Goal: Task Accomplishment & Management: Use online tool/utility

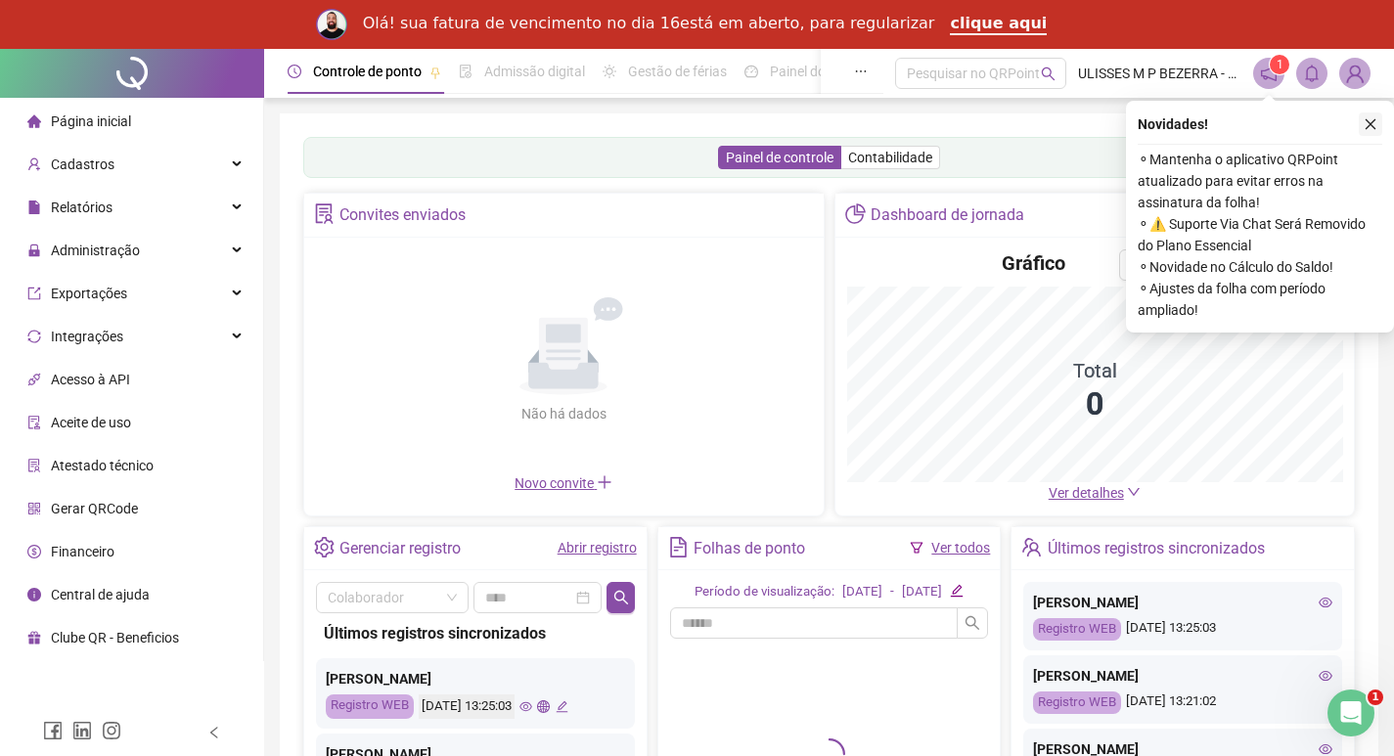
click at [1367, 124] on icon "close" at bounding box center [1371, 124] width 14 height 14
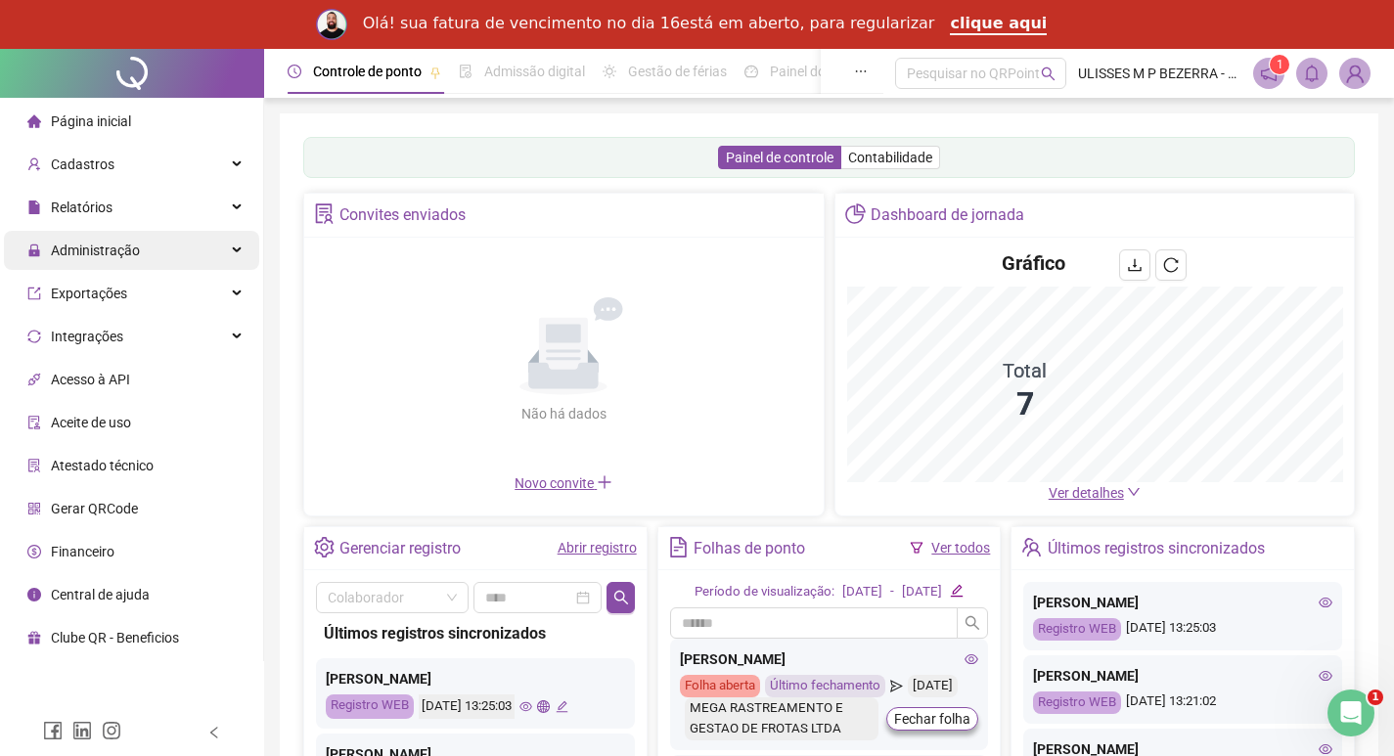
click at [223, 250] on div "Administração" at bounding box center [131, 250] width 255 height 39
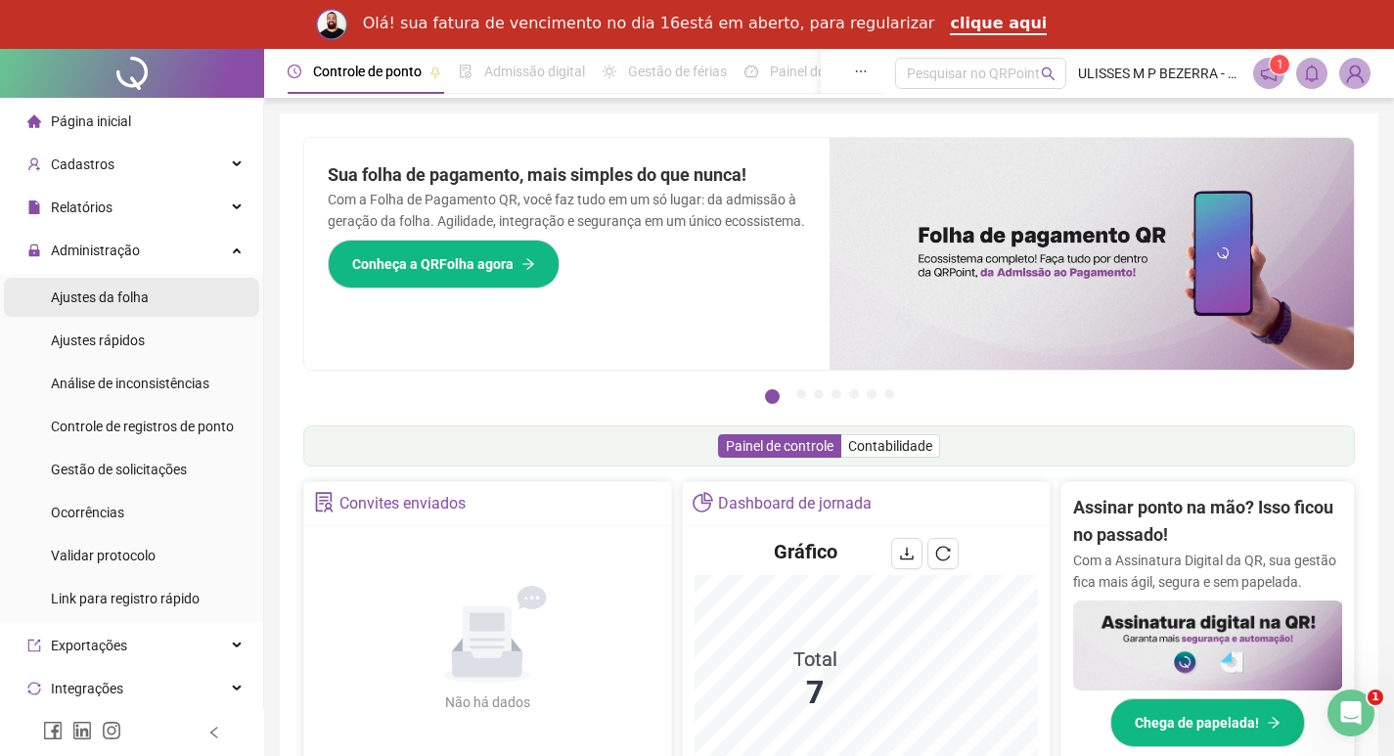
click at [202, 291] on li "Ajustes da folha" at bounding box center [131, 297] width 255 height 39
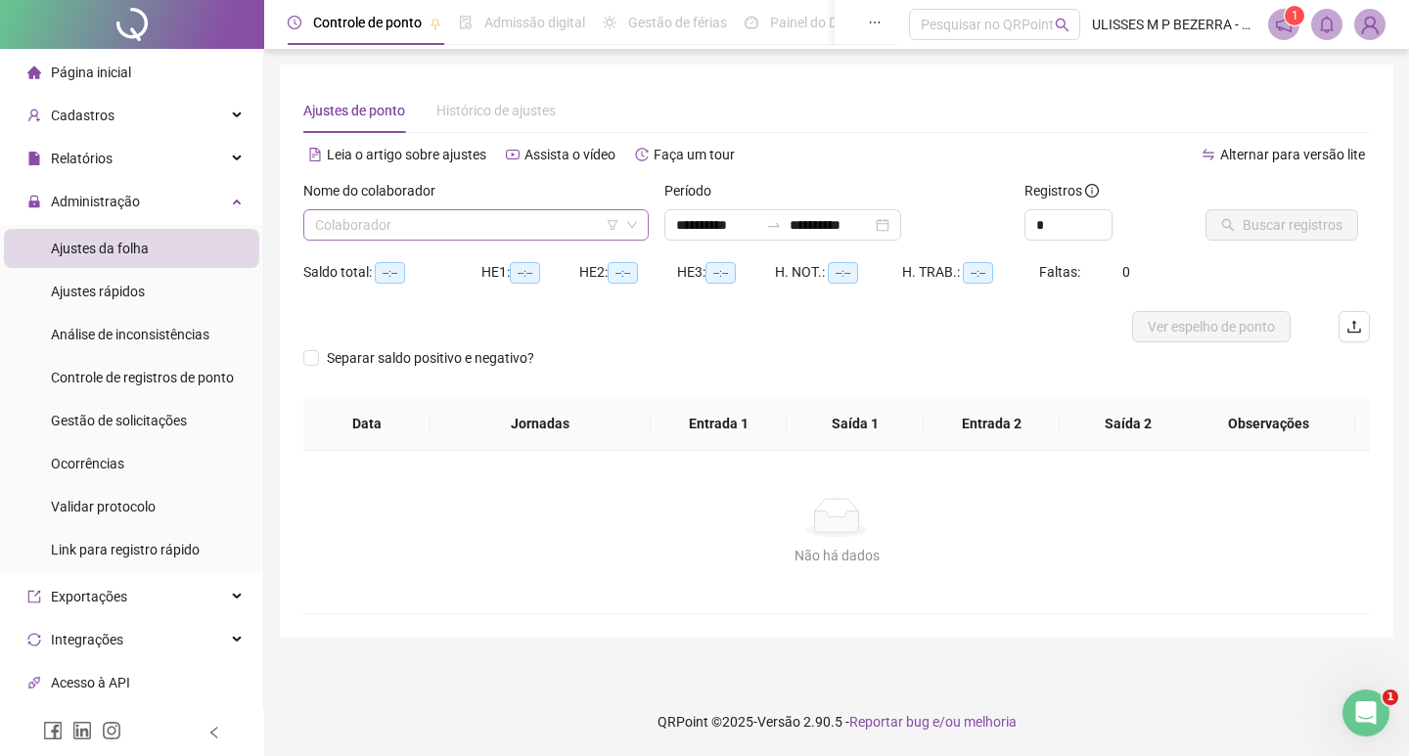
click at [390, 224] on input "search" at bounding box center [467, 224] width 304 height 29
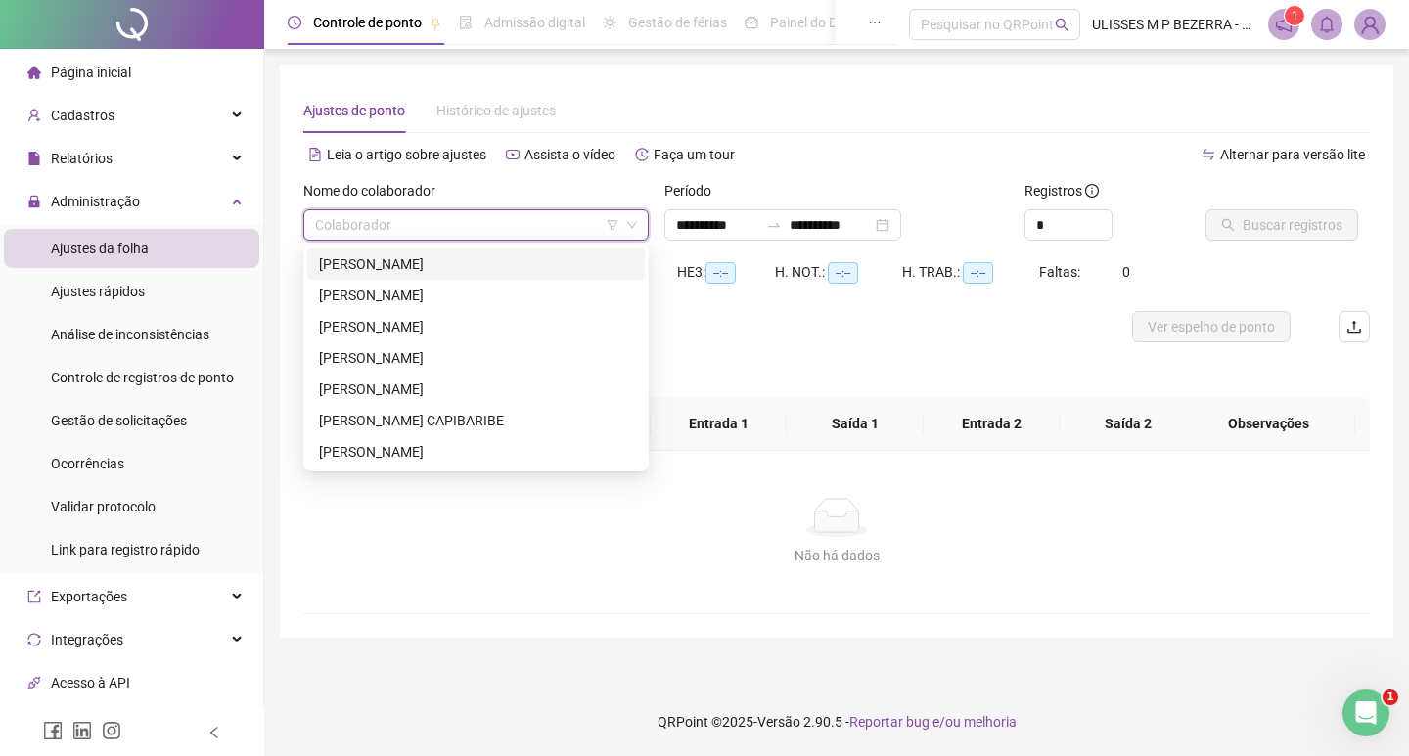
type input "**********"
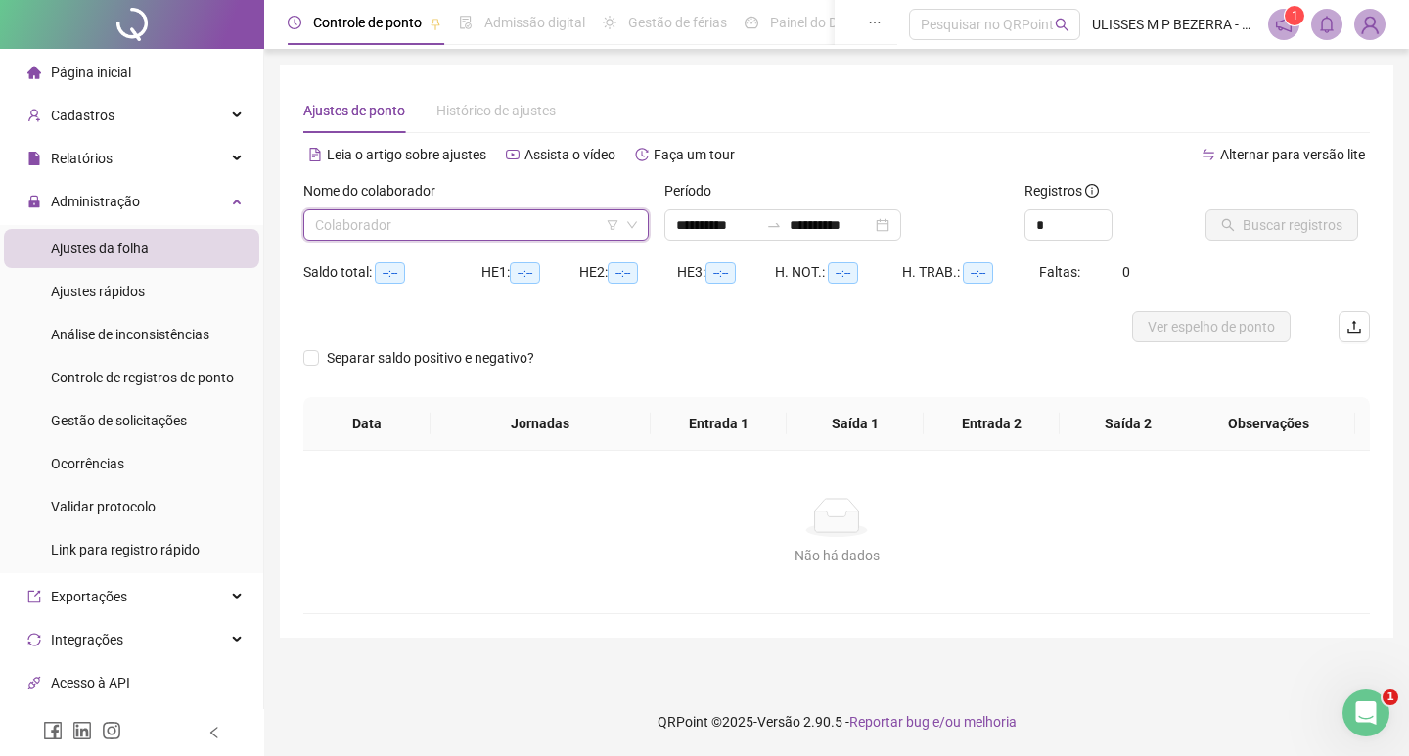
click at [429, 229] on input "search" at bounding box center [467, 224] width 304 height 29
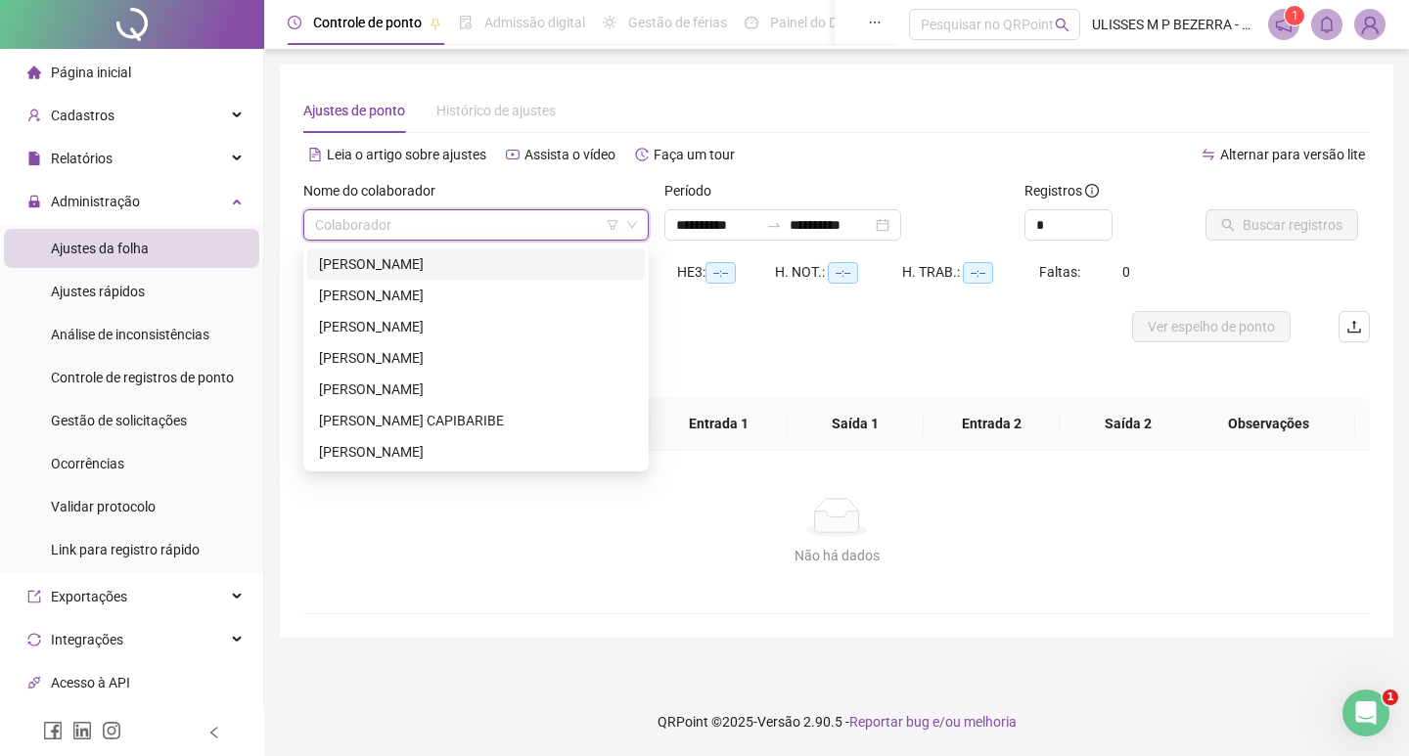
click at [436, 258] on div "[PERSON_NAME]" at bounding box center [476, 264] width 314 height 22
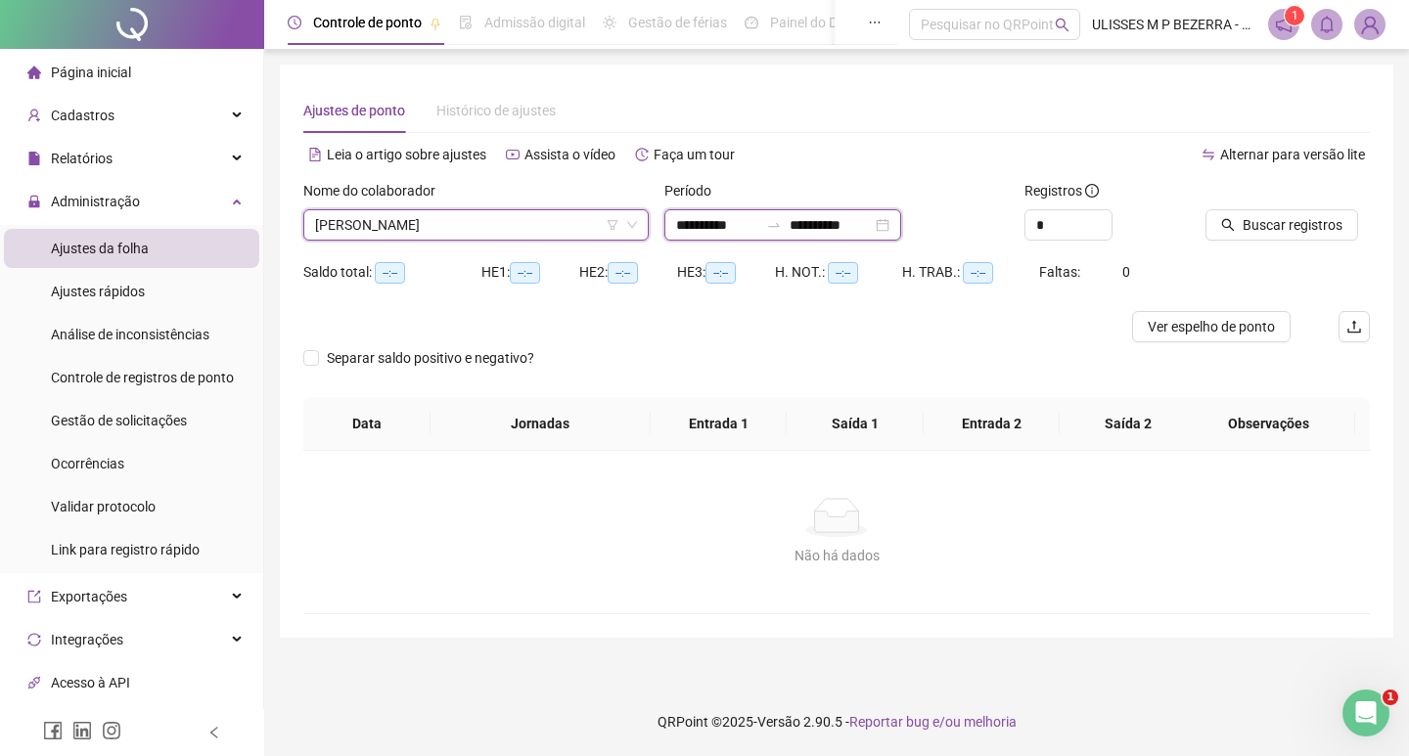
click at [688, 228] on input "**********" at bounding box center [717, 225] width 82 height 22
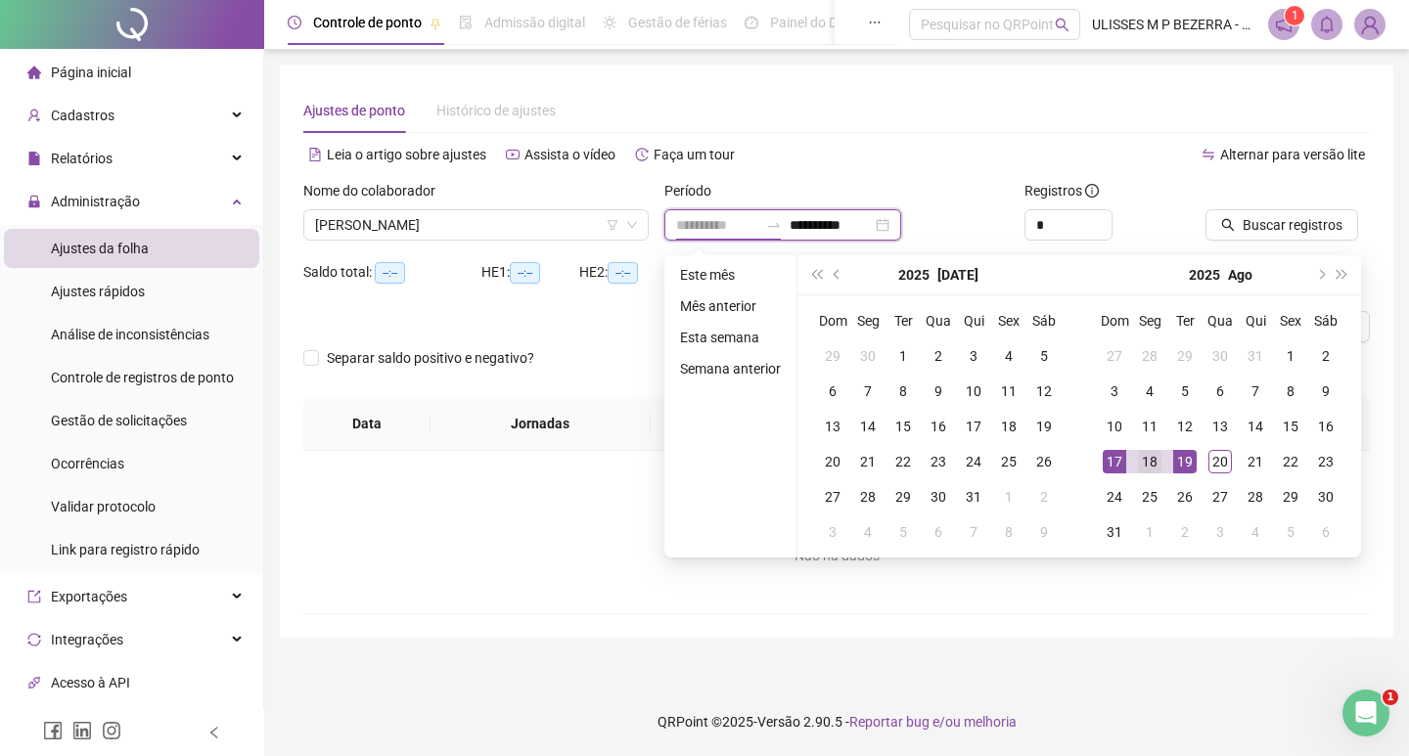
type input "**********"
click at [1153, 464] on div "18" at bounding box center [1149, 461] width 23 height 23
type input "**********"
click at [1213, 457] on div "20" at bounding box center [1219, 461] width 23 height 23
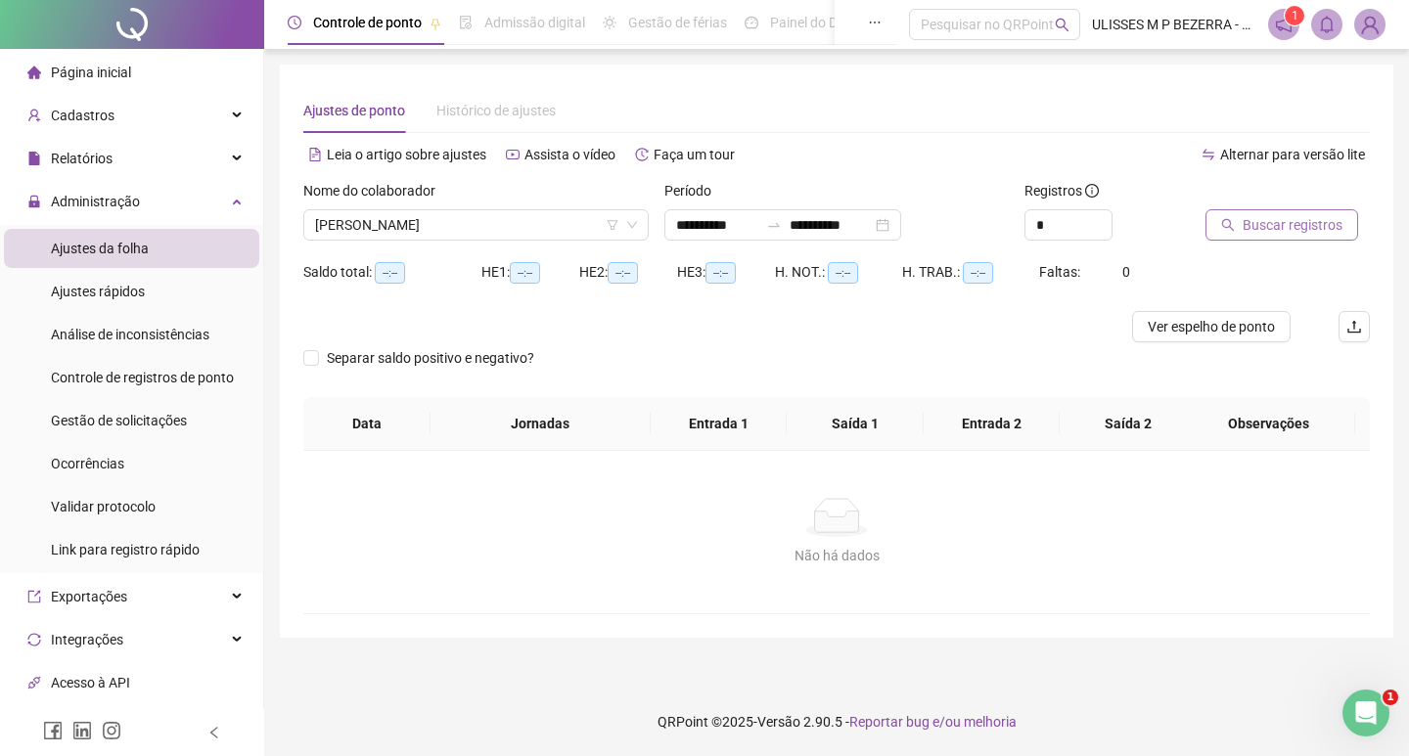
click at [1291, 224] on span "Buscar registros" at bounding box center [1293, 225] width 100 height 22
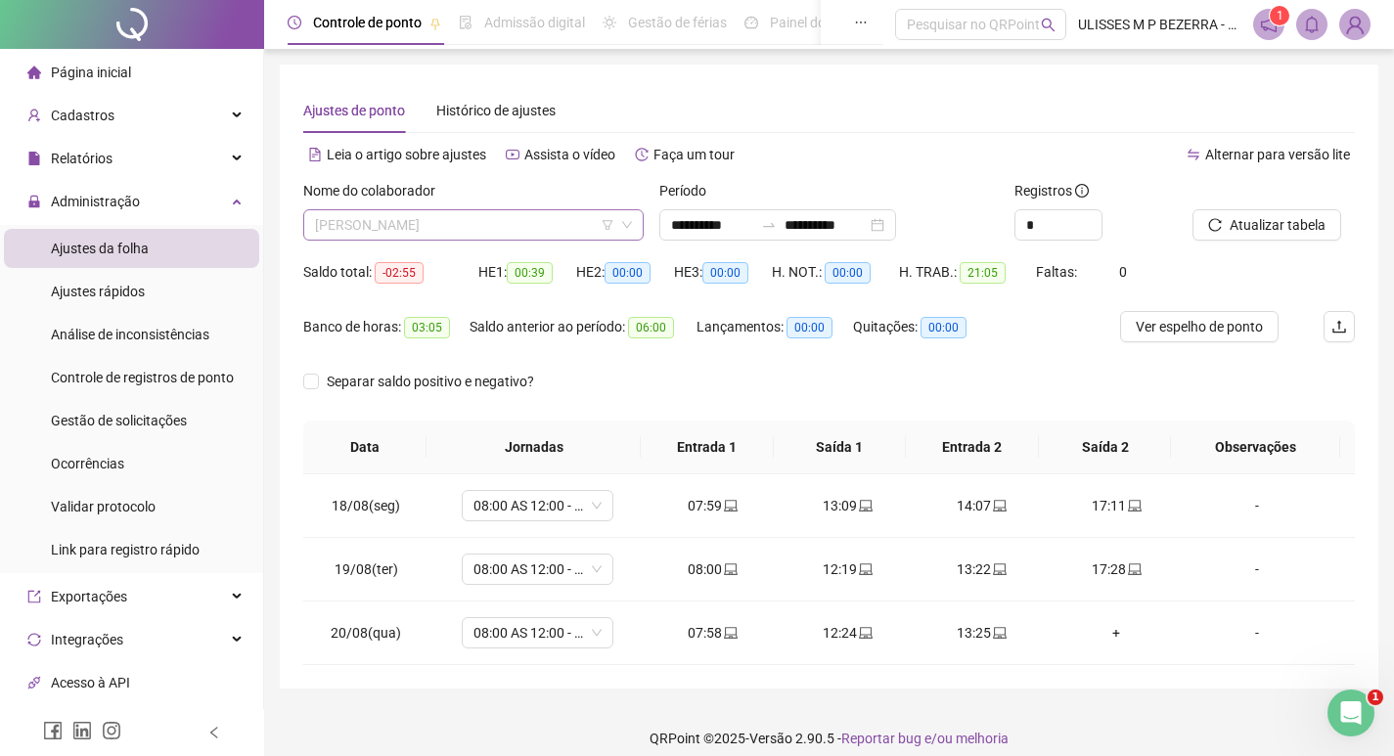
click at [475, 225] on span "[PERSON_NAME]" at bounding box center [473, 224] width 317 height 29
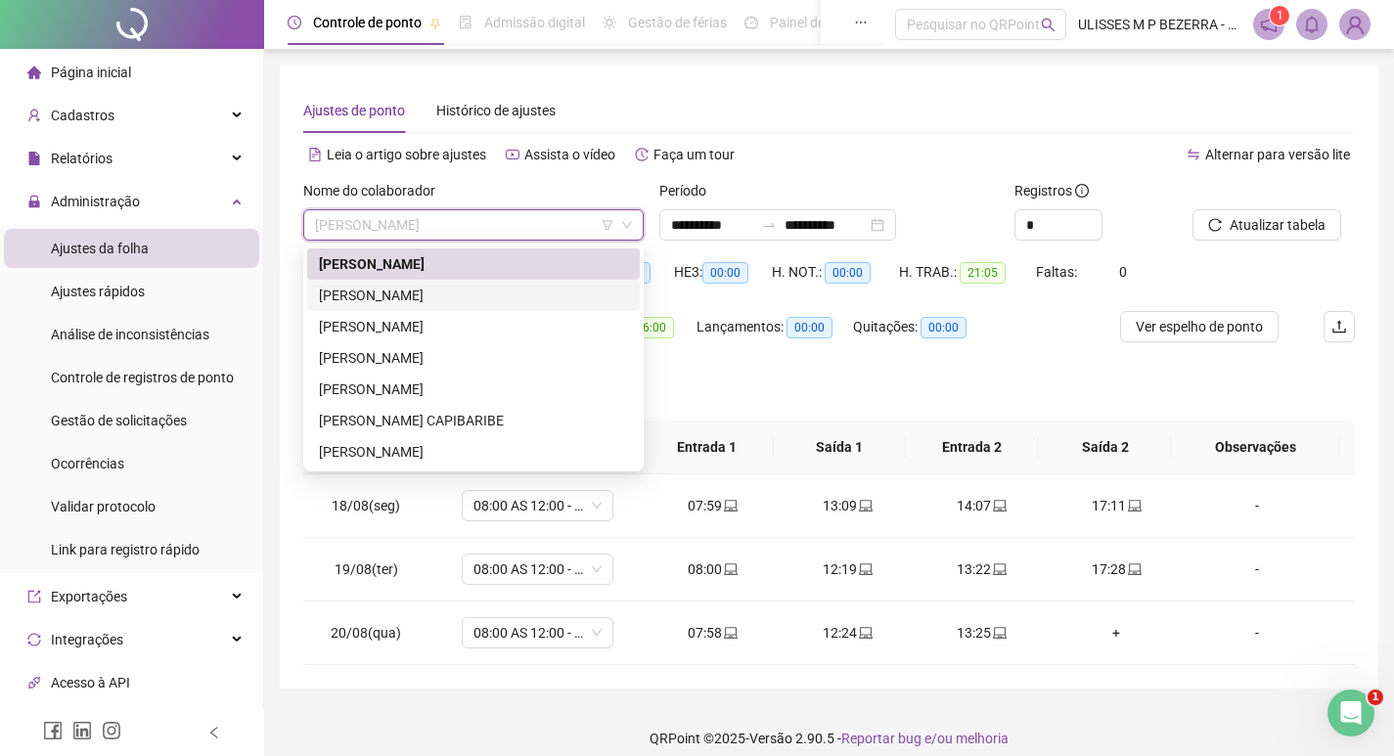
click at [465, 291] on div "[PERSON_NAME]" at bounding box center [473, 296] width 309 height 22
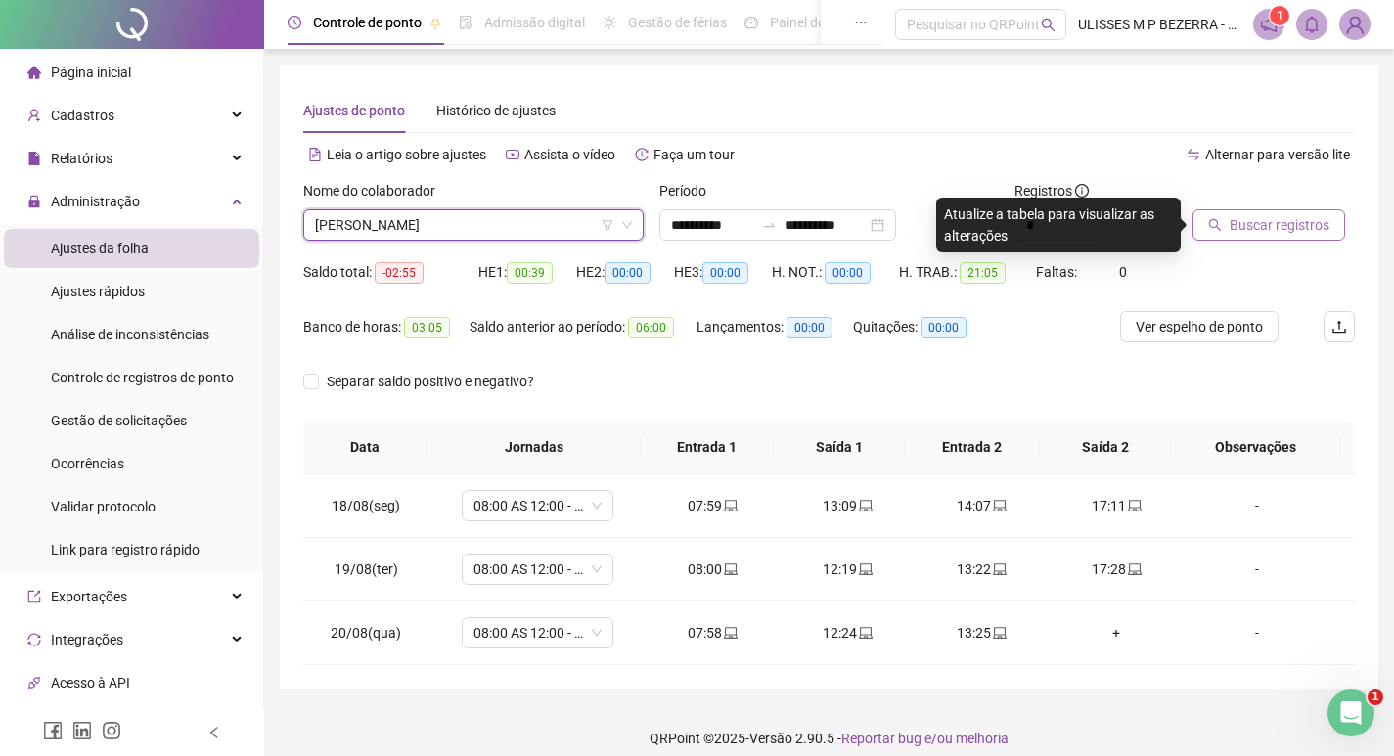
click at [1263, 218] on span "Buscar registros" at bounding box center [1280, 225] width 100 height 22
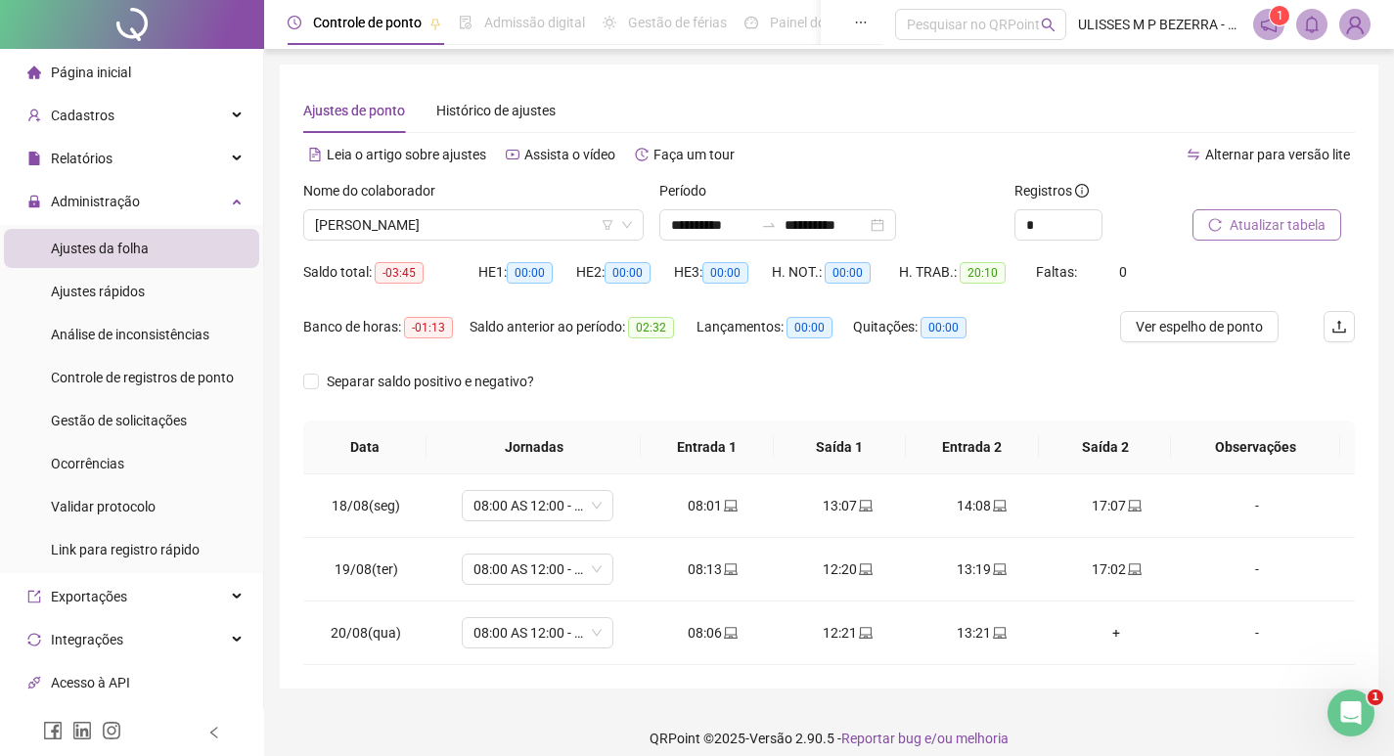
click at [483, 207] on div "Nome do colaborador" at bounding box center [473, 194] width 340 height 29
click at [488, 222] on span "[PERSON_NAME]" at bounding box center [473, 224] width 317 height 29
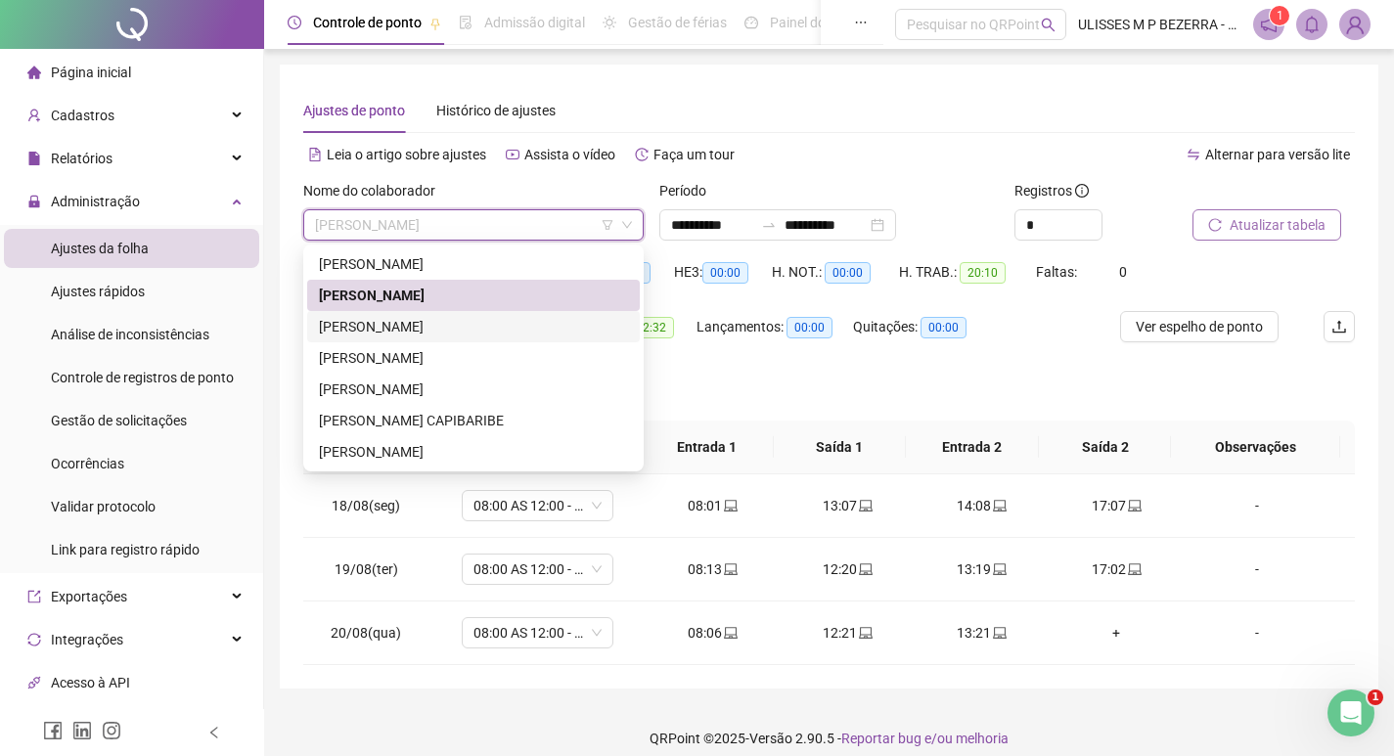
click at [477, 317] on div "[PERSON_NAME]" at bounding box center [473, 327] width 309 height 22
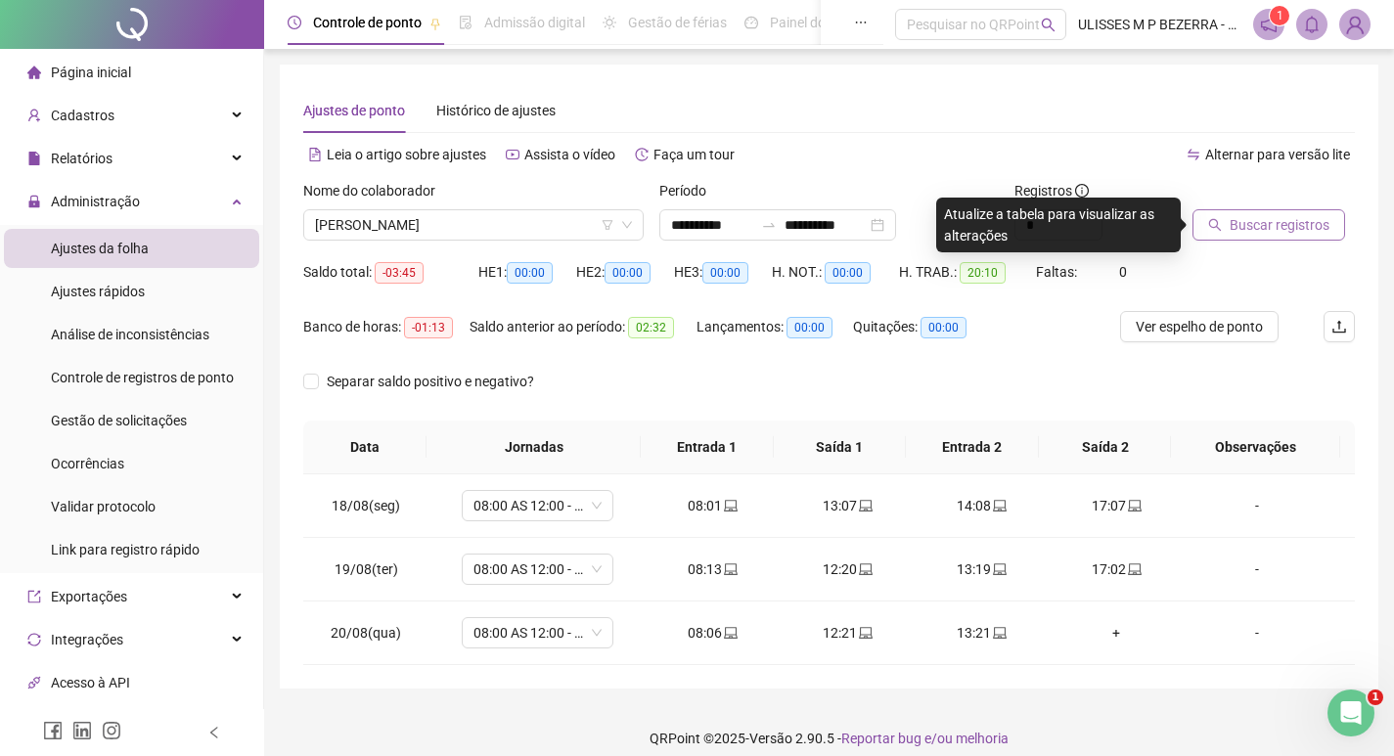
click at [1246, 222] on span "Buscar registros" at bounding box center [1280, 225] width 100 height 22
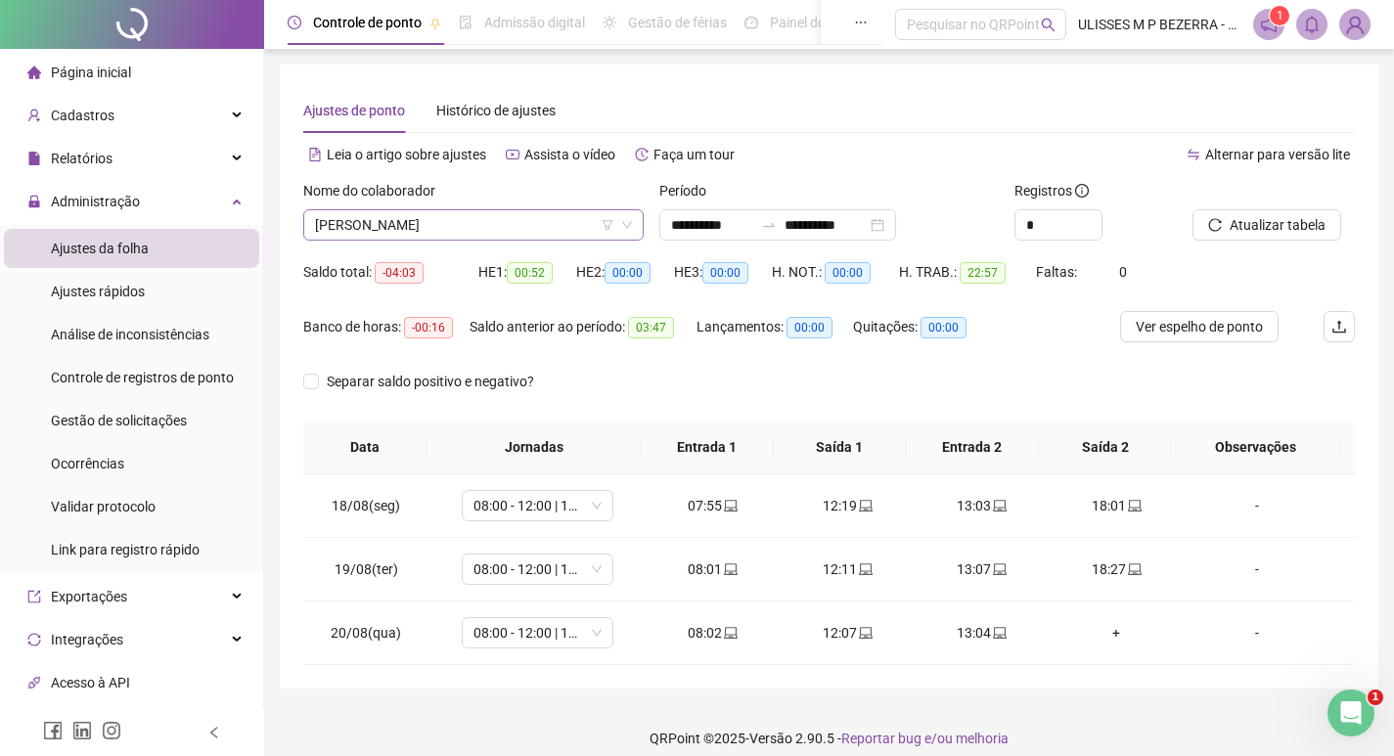
click at [449, 224] on span "[PERSON_NAME]" at bounding box center [473, 224] width 317 height 29
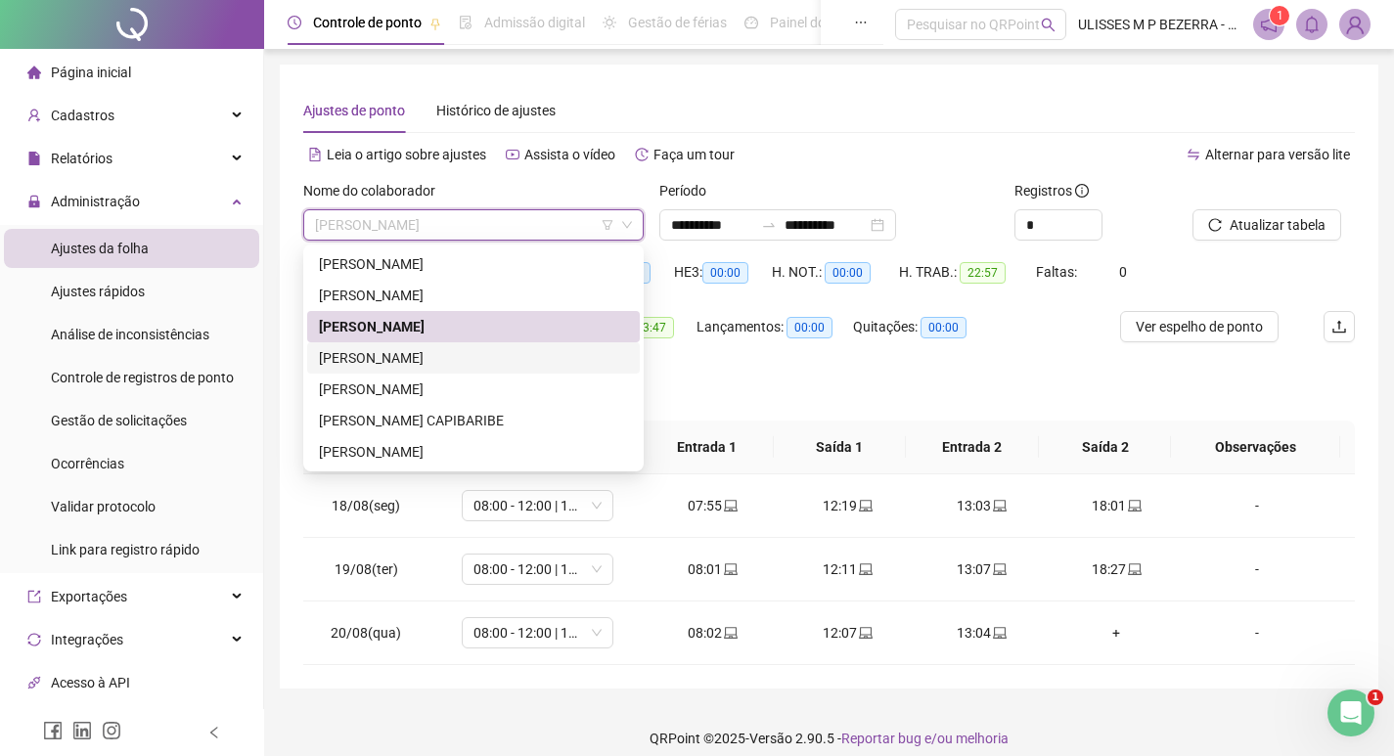
click at [467, 353] on div "[PERSON_NAME]" at bounding box center [473, 358] width 309 height 22
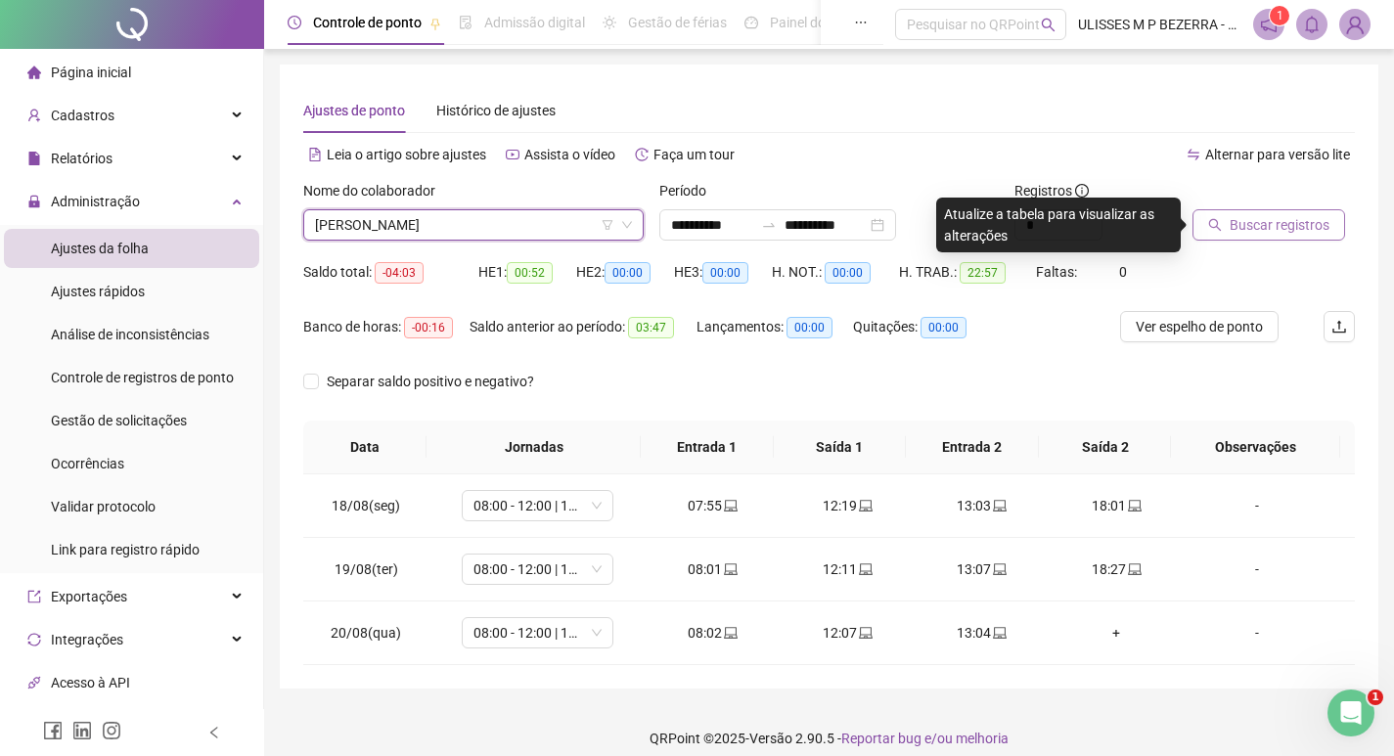
click at [1279, 226] on span "Buscar registros" at bounding box center [1280, 225] width 100 height 22
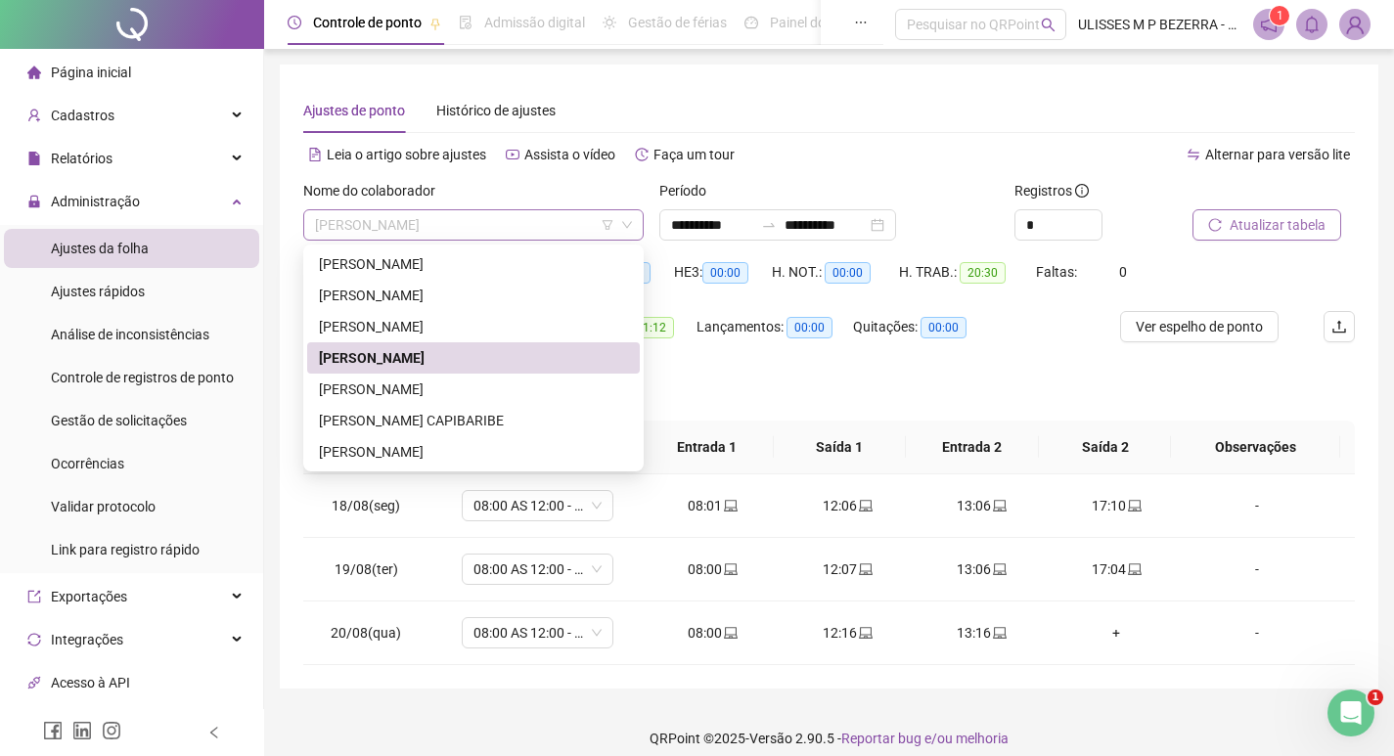
click at [477, 221] on span "[PERSON_NAME]" at bounding box center [473, 224] width 317 height 29
click at [458, 383] on div "[PERSON_NAME]" at bounding box center [473, 390] width 309 height 22
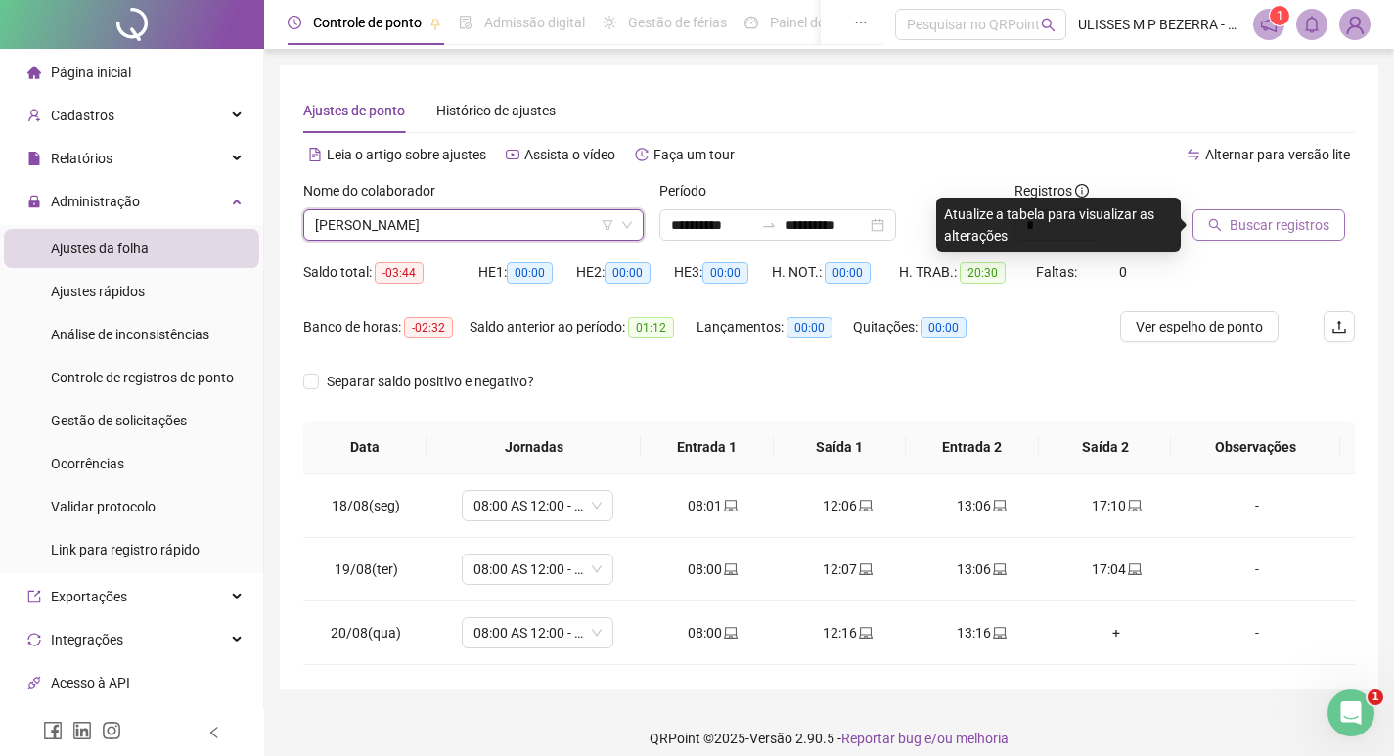
click at [1262, 222] on span "Buscar registros" at bounding box center [1280, 225] width 100 height 22
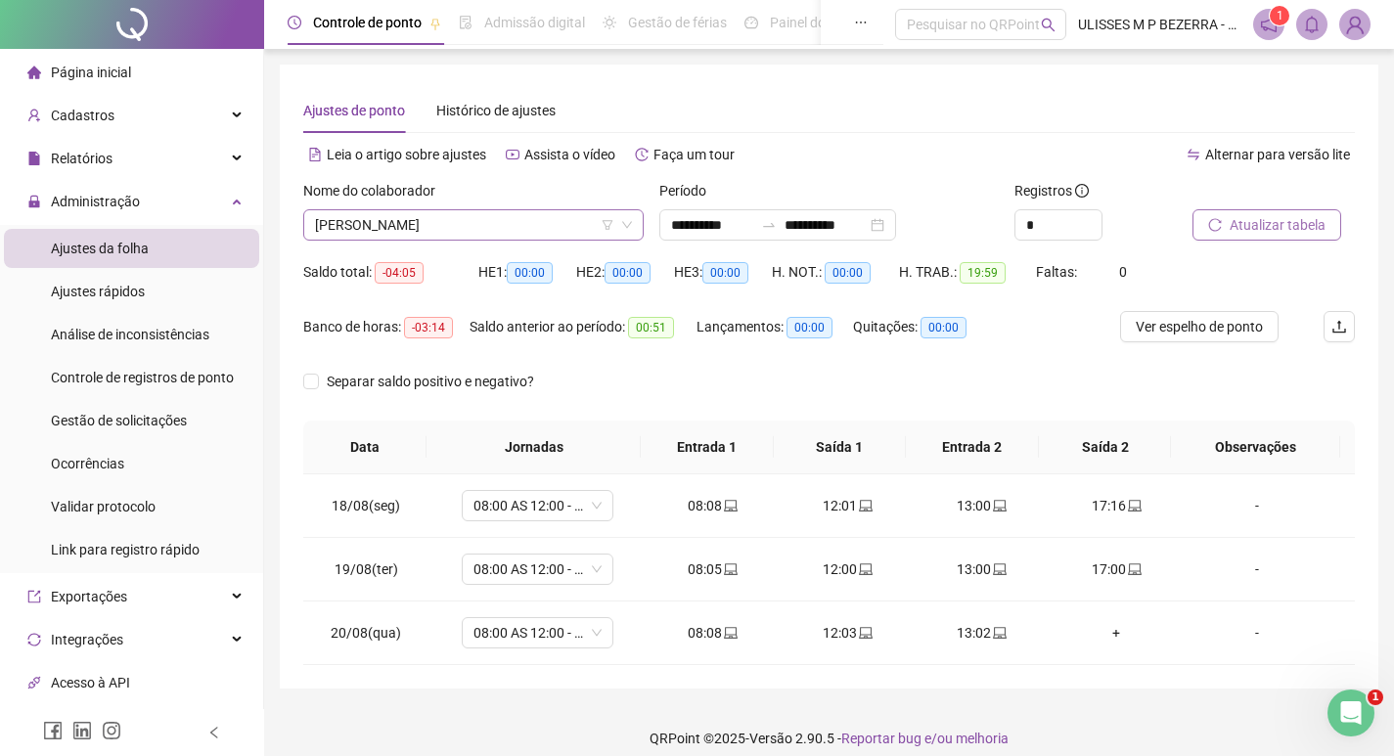
click at [530, 225] on span "[PERSON_NAME]" at bounding box center [473, 224] width 317 height 29
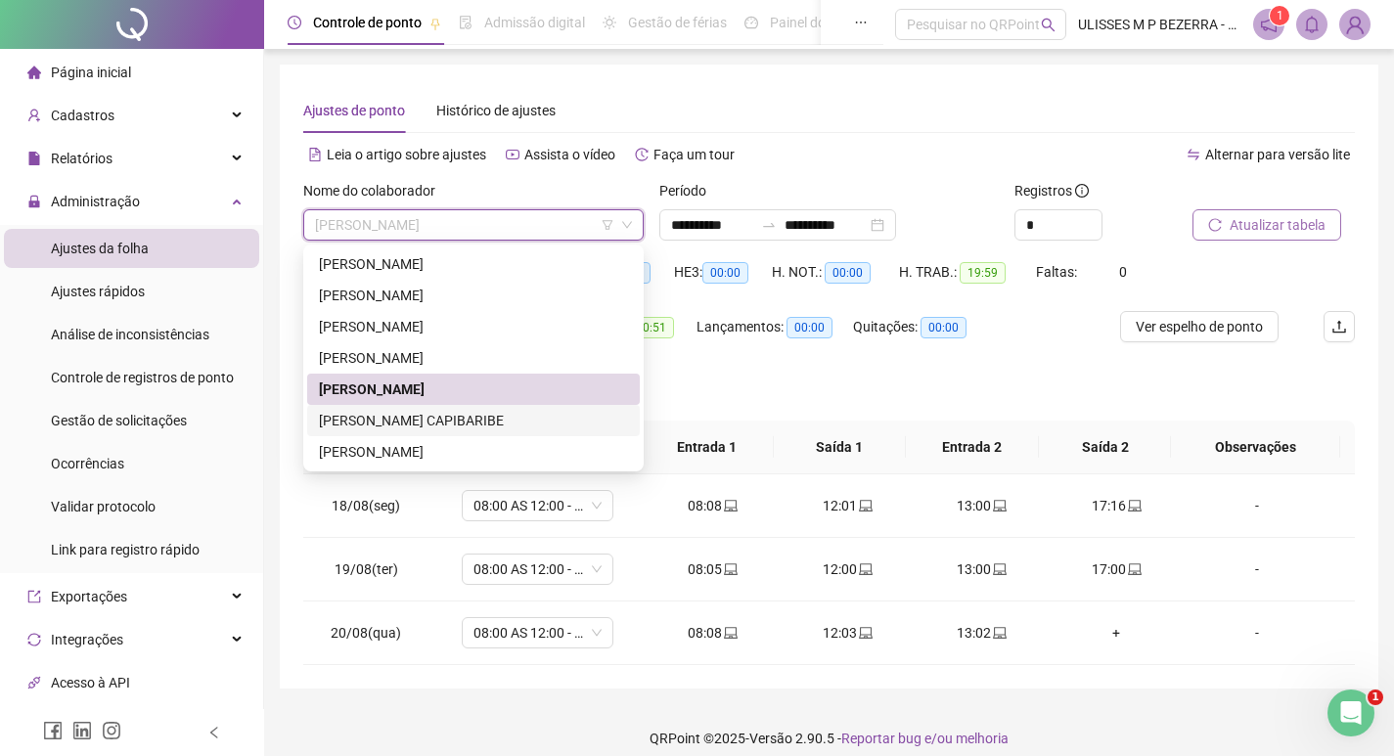
click at [518, 422] on div "[PERSON_NAME] CAPIBARIBE" at bounding box center [473, 421] width 309 height 22
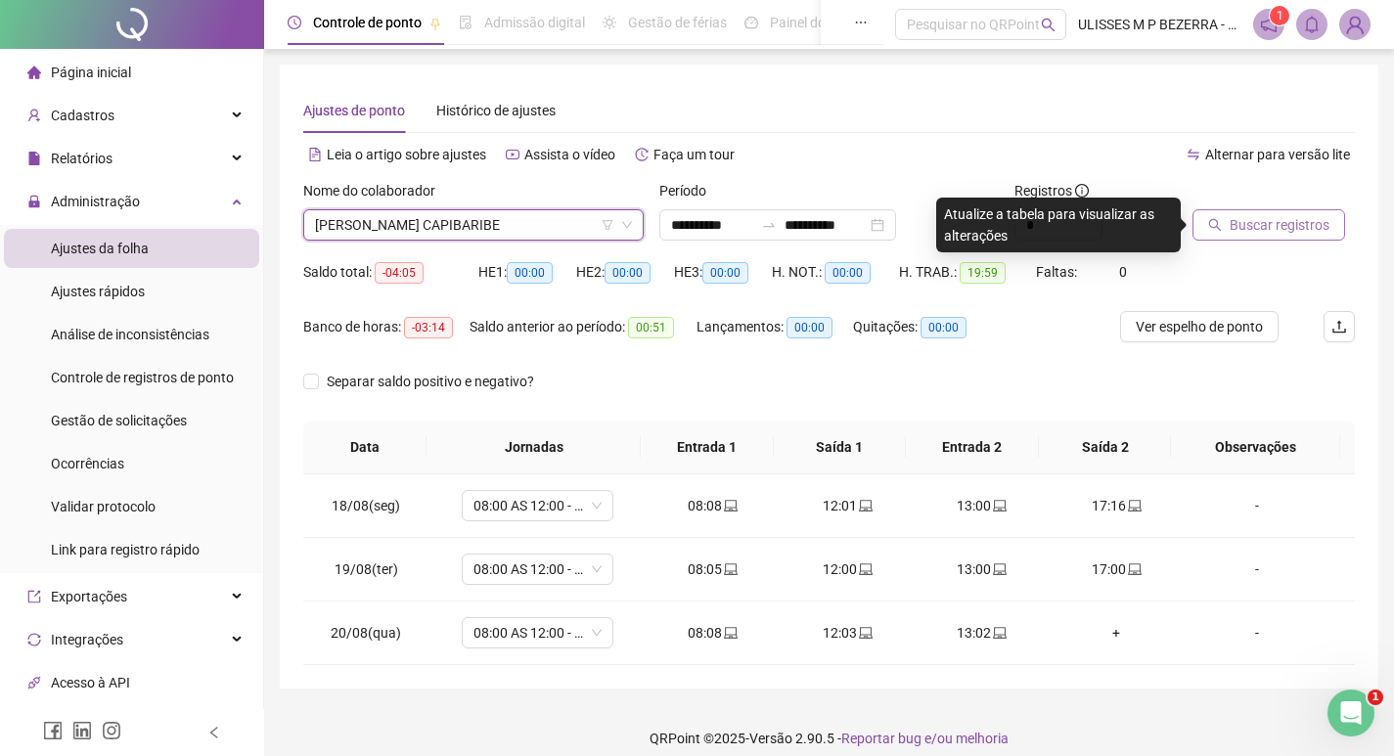
click at [1234, 224] on span "Buscar registros" at bounding box center [1280, 225] width 100 height 22
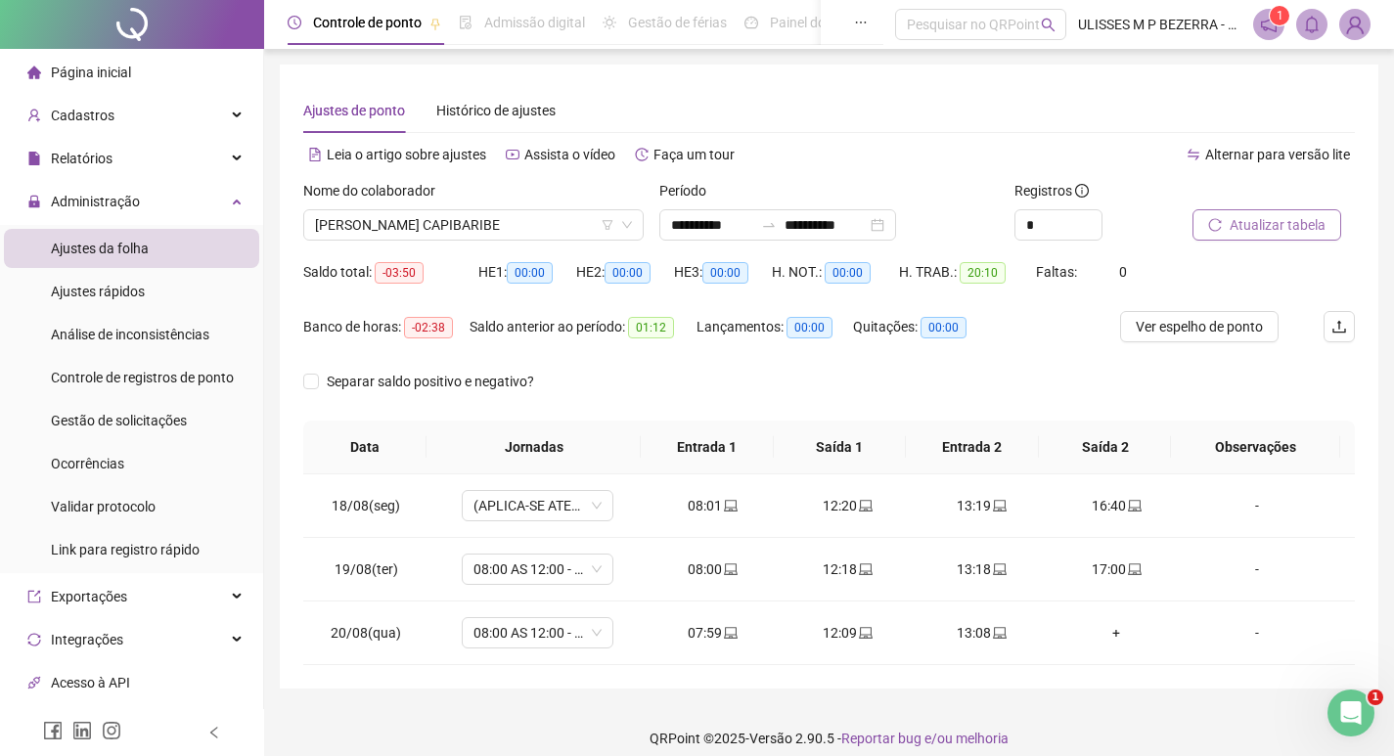
click at [139, 37] on div at bounding box center [132, 24] width 264 height 49
